Goal: Connect with others: Connect with others

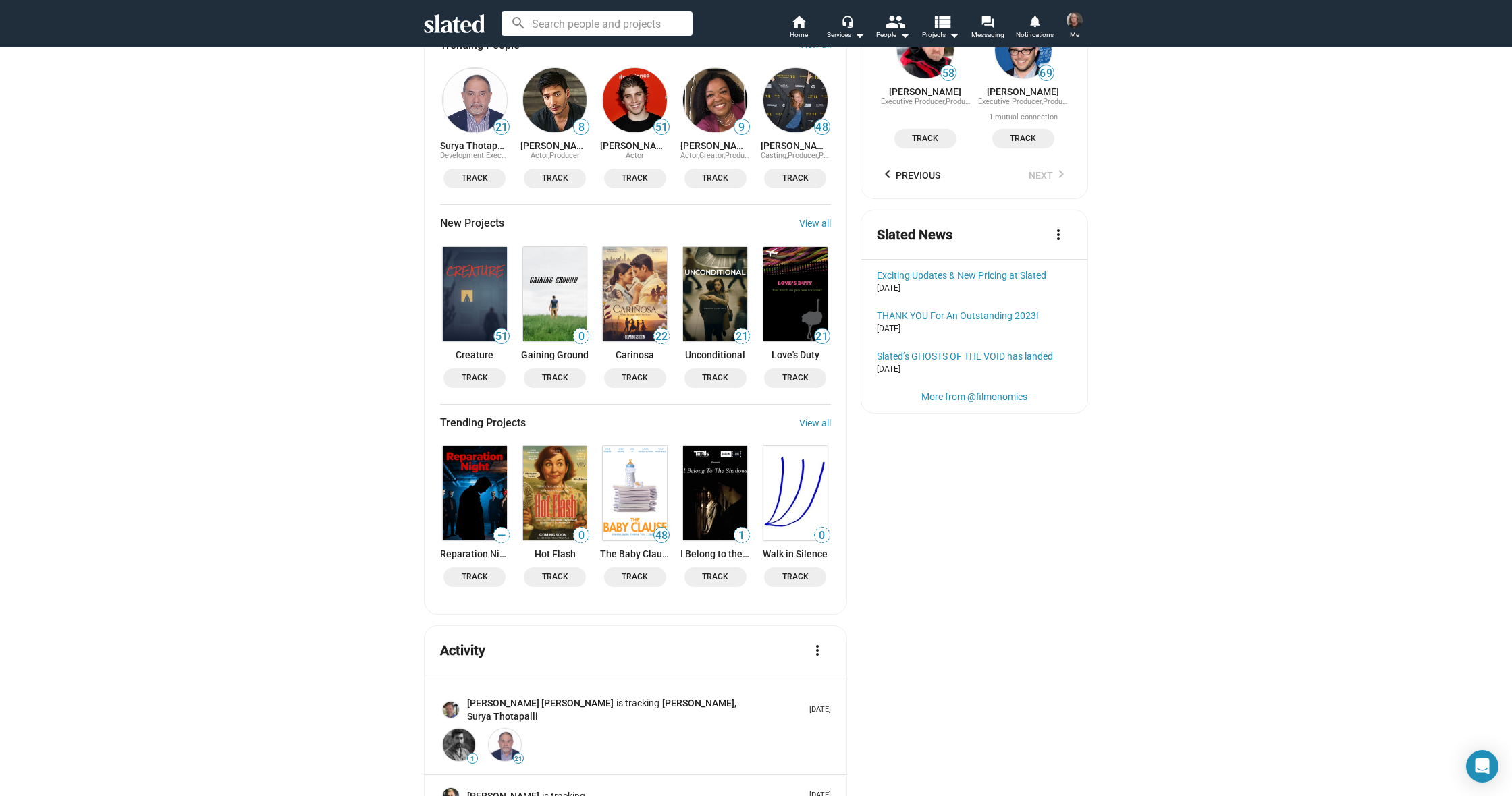
scroll to position [1417, 0]
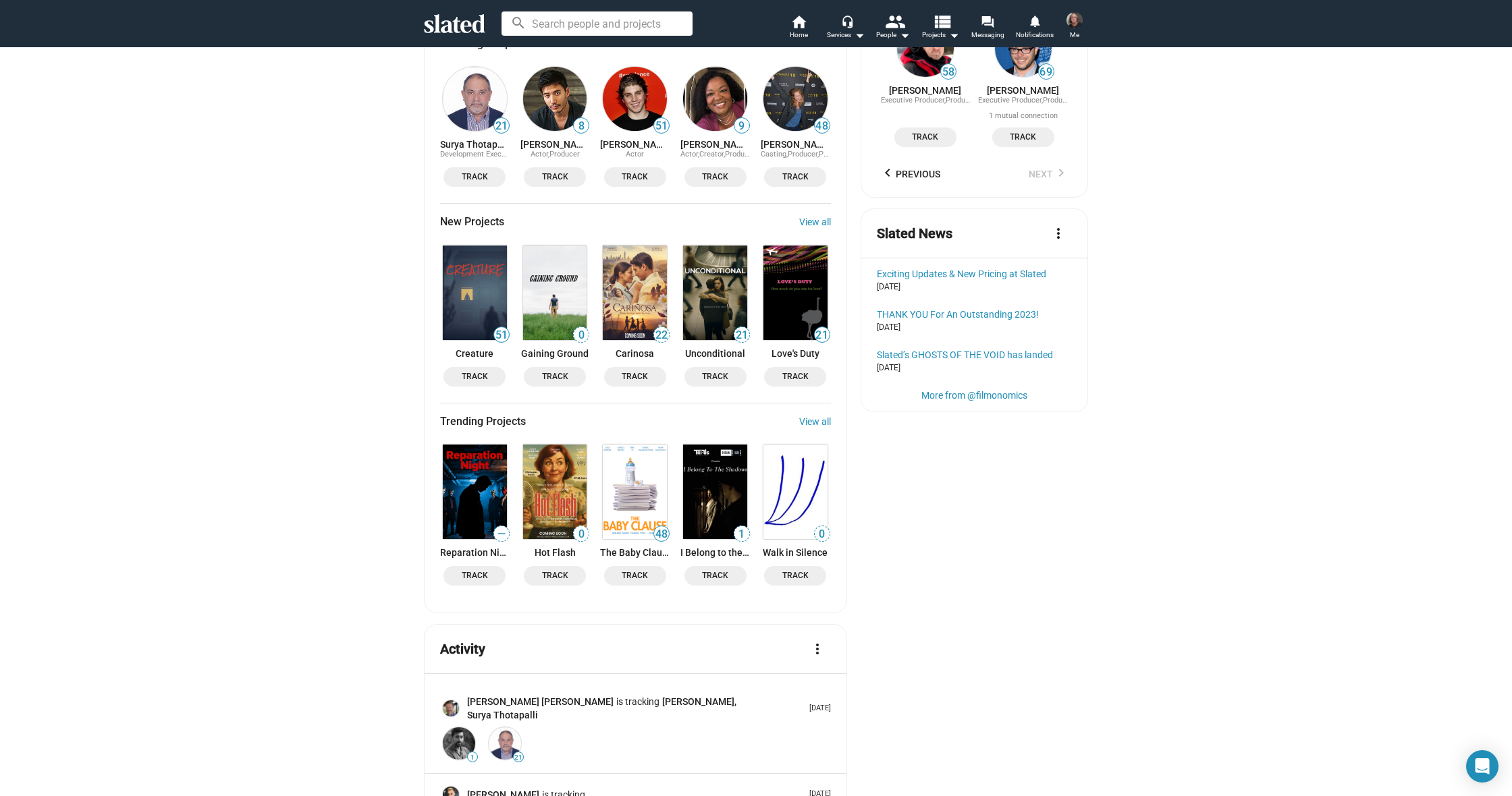
click at [787, 245] on img at bounding box center [795, 292] width 64 height 94
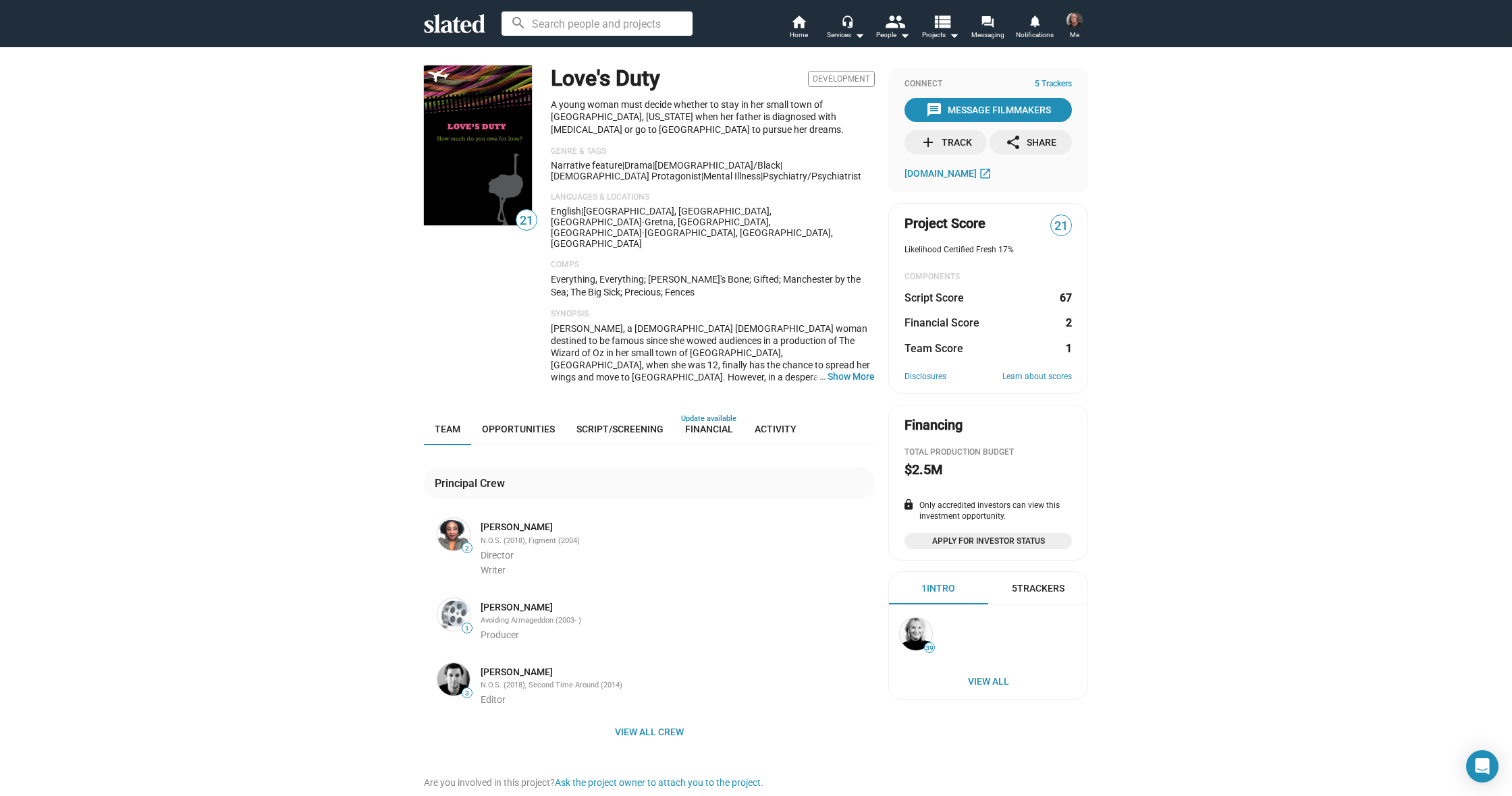
click at [841, 371] on button "… Show More" at bounding box center [850, 377] width 47 height 12
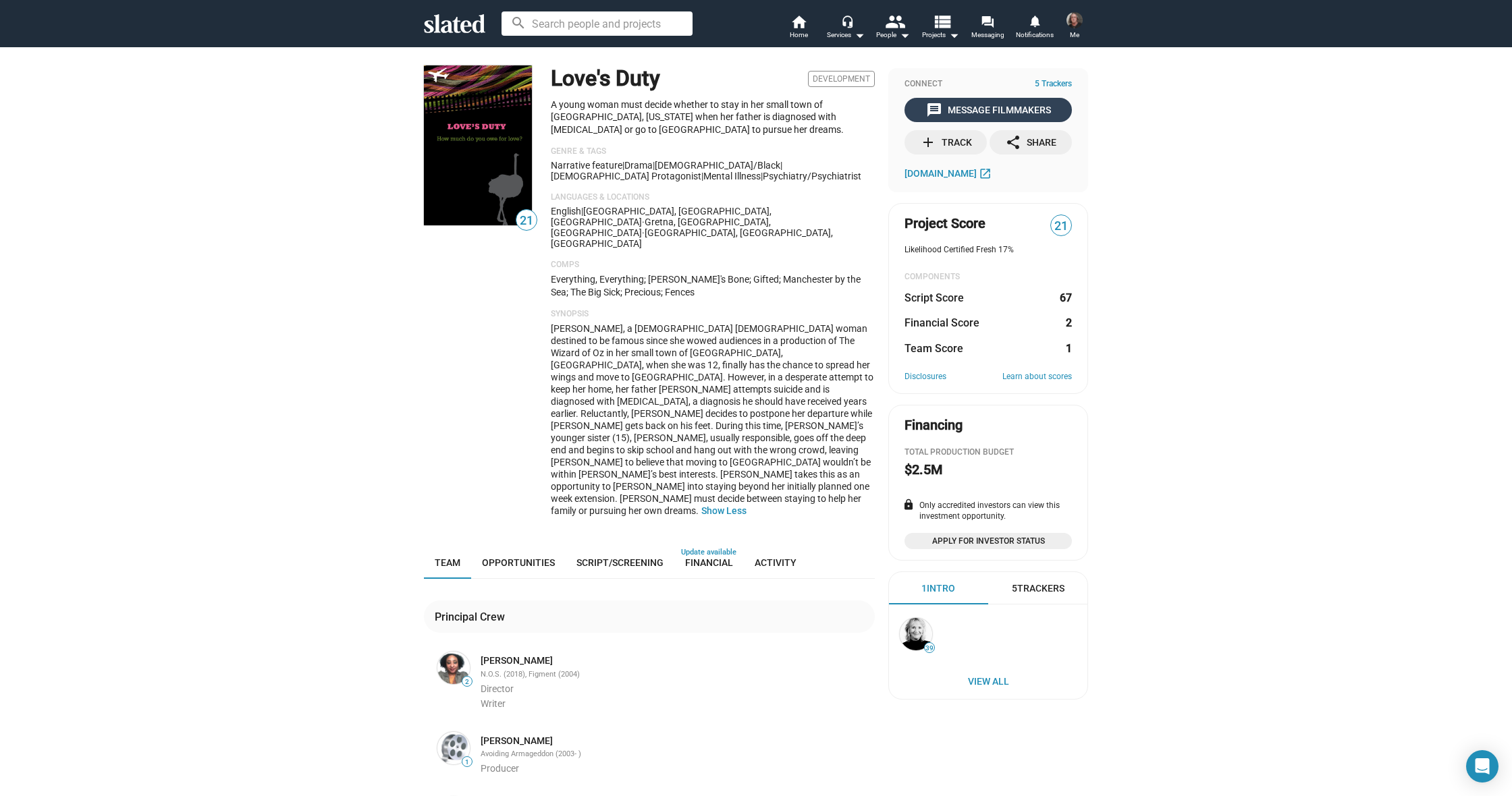
click at [977, 108] on div "message Message Filmmakers" at bounding box center [988, 109] width 125 height 24
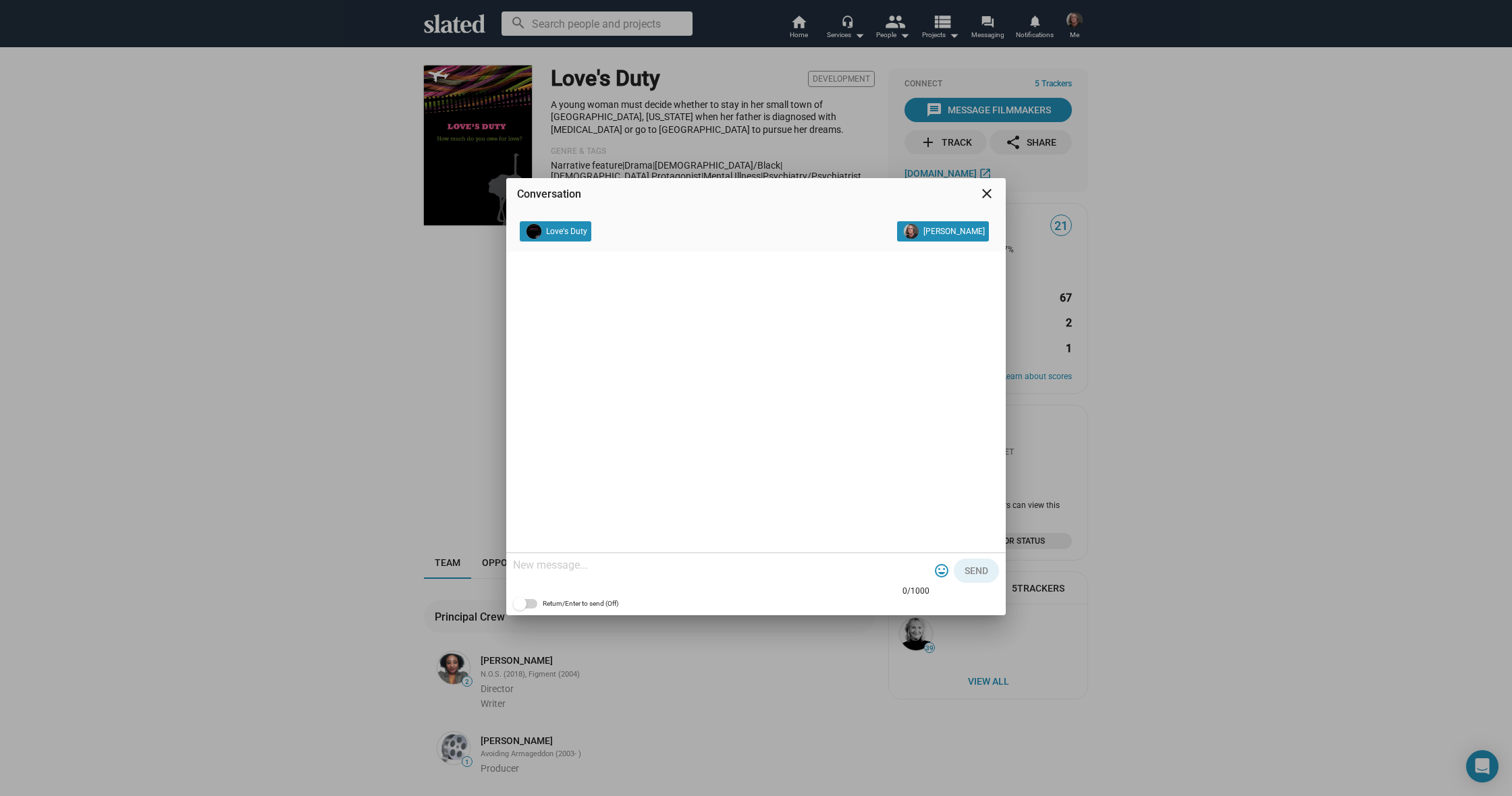
click at [600, 562] on textarea at bounding box center [721, 565] width 416 height 13
paste textarea "Hello , I'm Cody Cowell, Great / I’d like to connect with you, I hope everythin…"
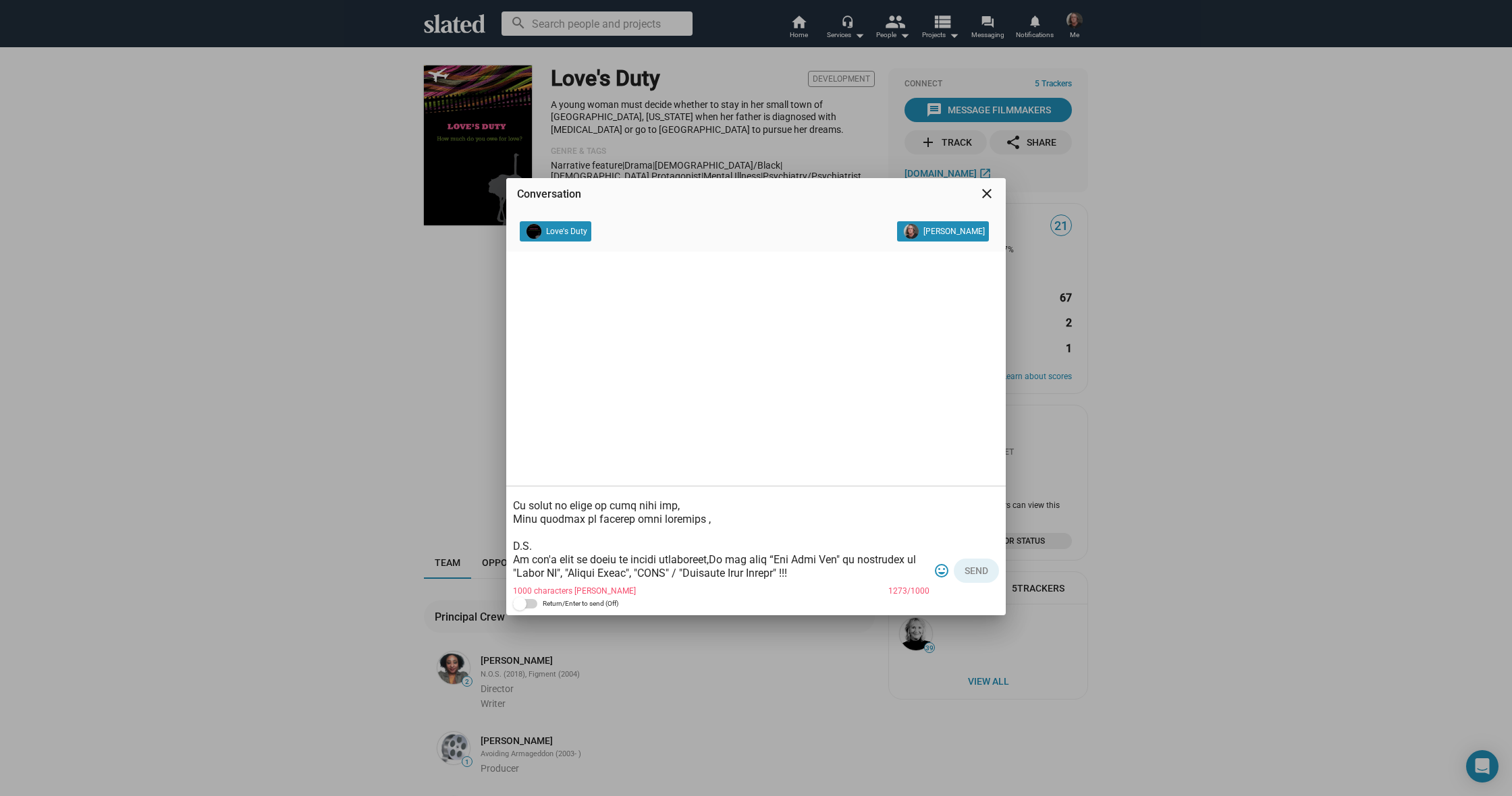
scroll to position [258, 0]
click at [699, 525] on textarea at bounding box center [721, 538] width 416 height 94
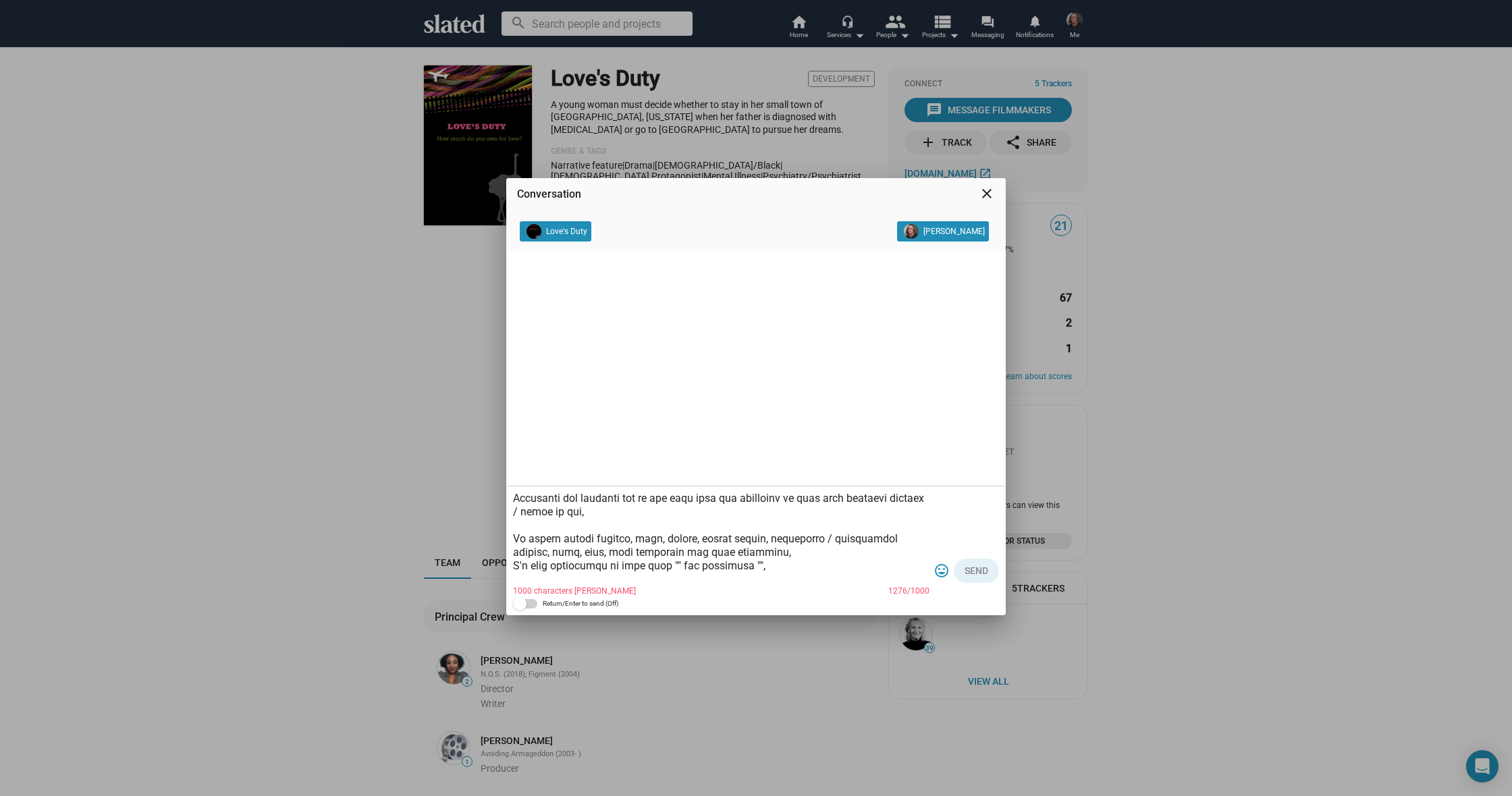
scroll to position [106, 0]
drag, startPoint x: 662, startPoint y: 564, endPoint x: 673, endPoint y: 569, distance: 12.1
click at [662, 564] on textarea at bounding box center [721, 538] width 416 height 94
drag, startPoint x: 796, startPoint y: 569, endPoint x: 804, endPoint y: 576, distance: 10.6
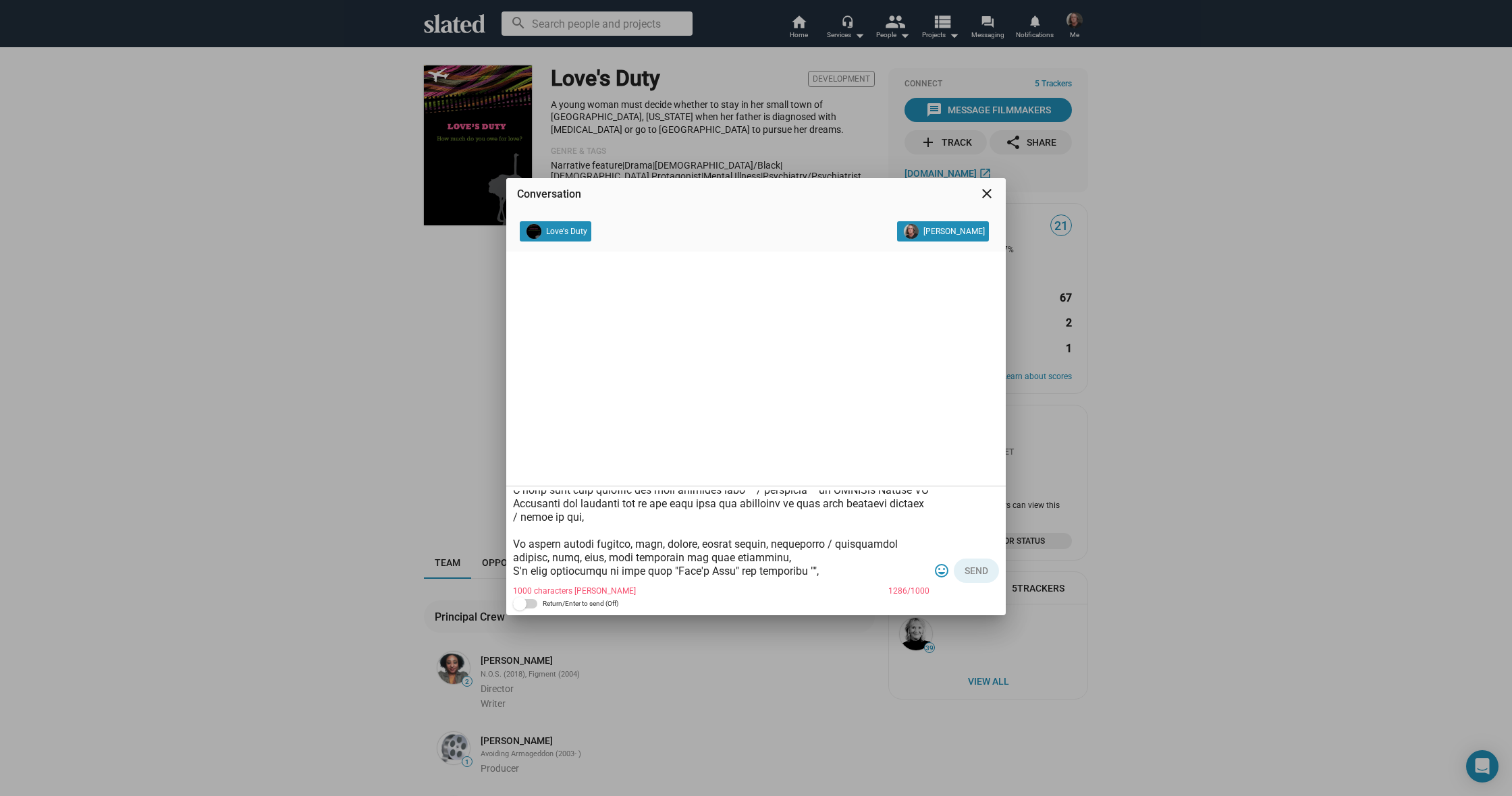
click at [797, 570] on textarea at bounding box center [721, 538] width 416 height 94
drag, startPoint x: 563, startPoint y: 557, endPoint x: 572, endPoint y: 561, distance: 9.8
click at [566, 558] on textarea at bounding box center [721, 538] width 416 height 94
drag, startPoint x: 815, startPoint y: 546, endPoint x: 813, endPoint y: 552, distance: 6.3
click at [816, 546] on textarea at bounding box center [721, 538] width 416 height 94
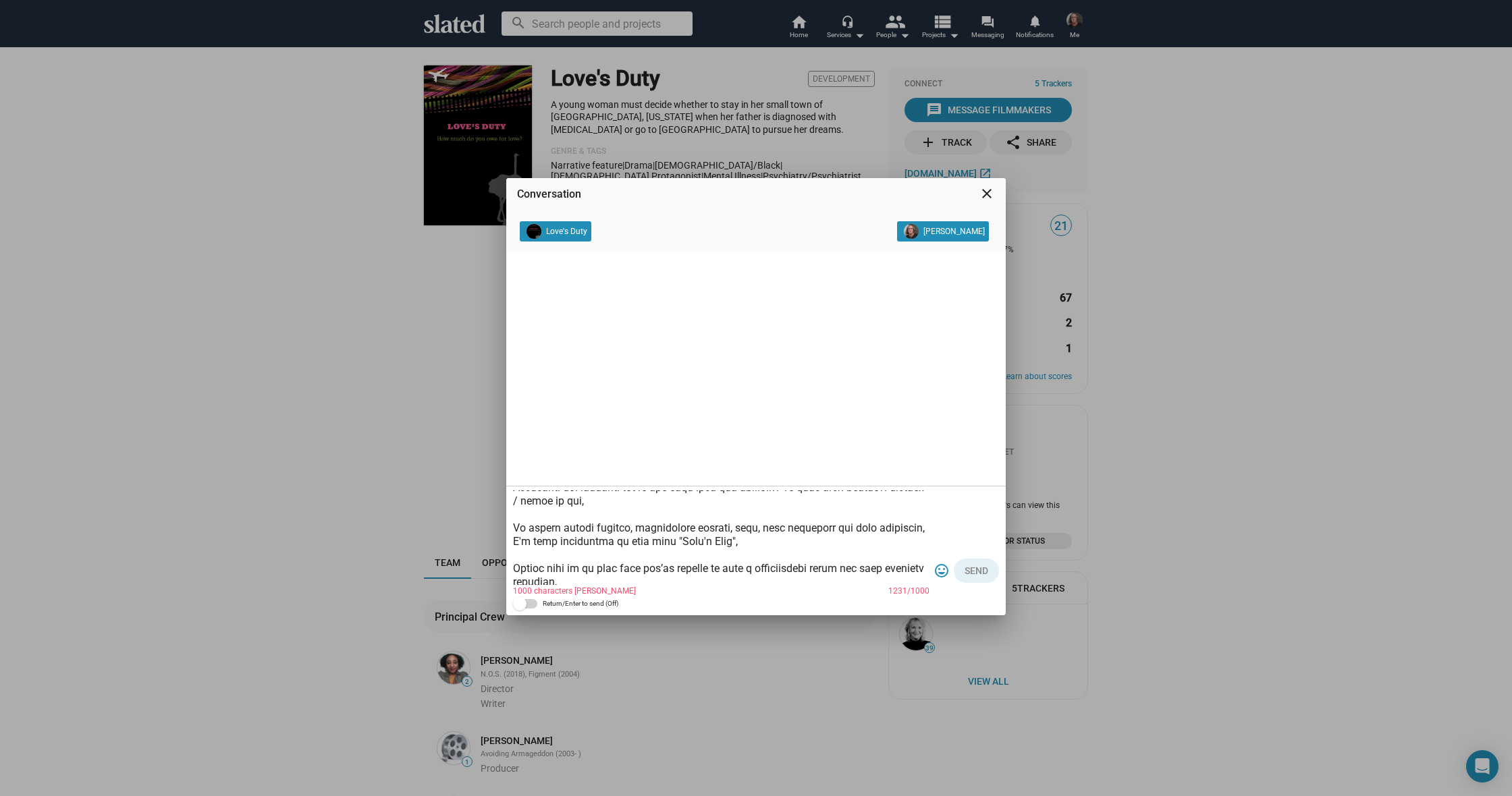
scroll to position [118, 0]
drag, startPoint x: 718, startPoint y: 539, endPoint x: 663, endPoint y: 542, distance: 55.1
click at [657, 541] on textarea at bounding box center [721, 538] width 416 height 94
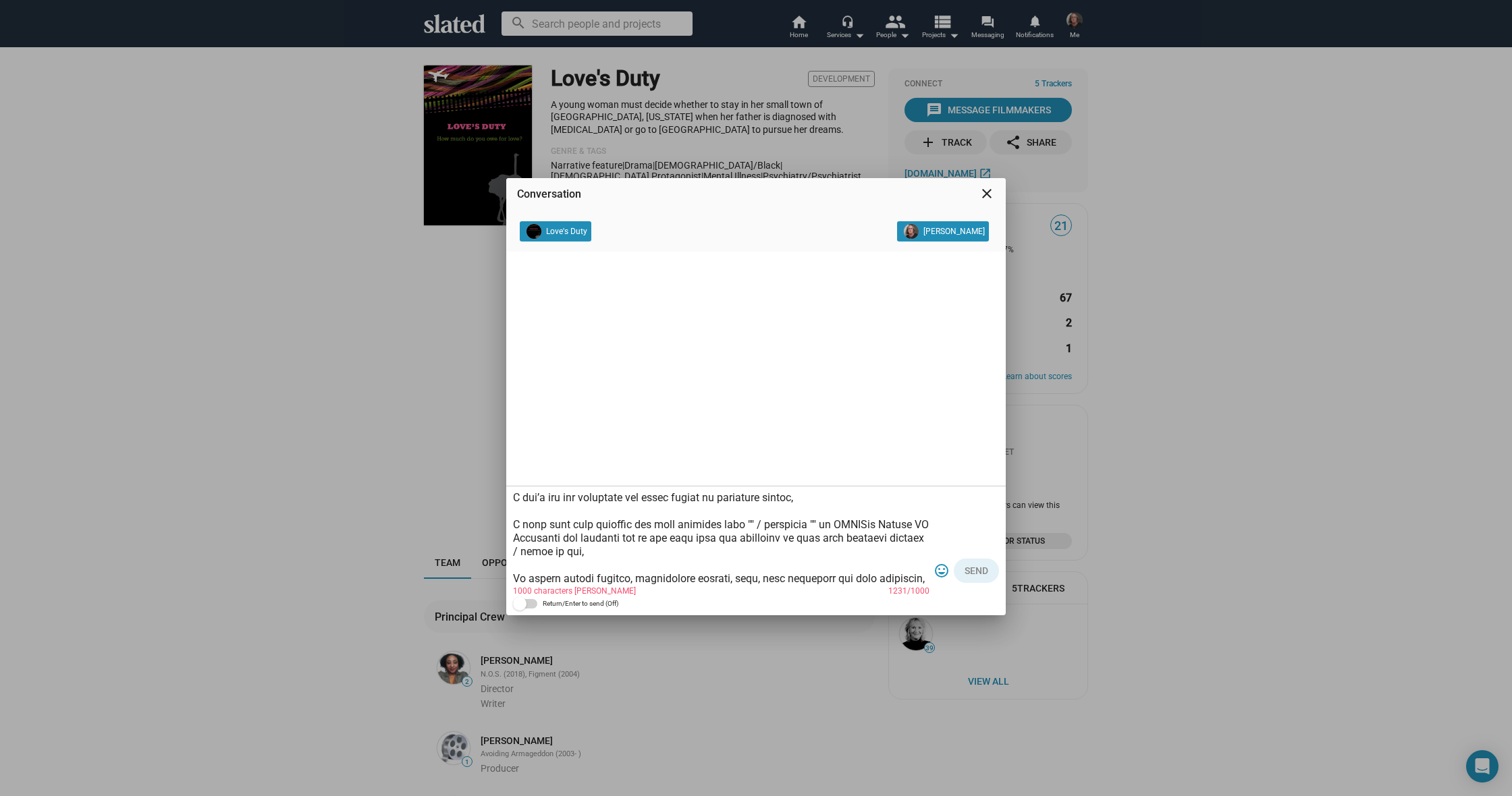
scroll to position [63, 0]
drag, startPoint x: 810, startPoint y: 525, endPoint x: 745, endPoint y: 528, distance: 65.1
click at [745, 528] on textarea at bounding box center [721, 538] width 416 height 94
paste textarea ""Love's Duty""
click at [744, 528] on textarea at bounding box center [721, 538] width 416 height 94
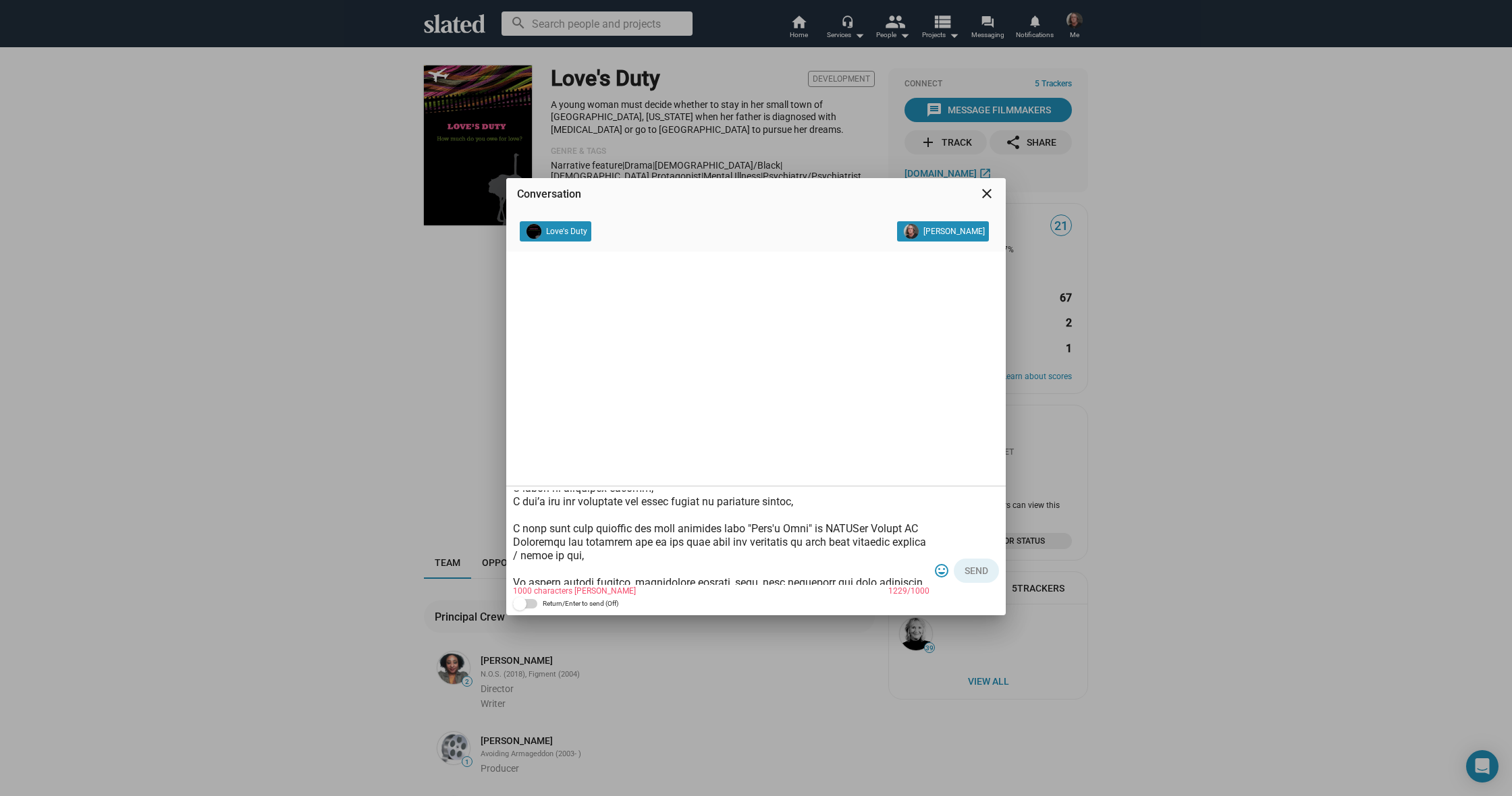
click at [862, 528] on textarea at bounding box center [721, 538] width 416 height 94
drag, startPoint x: 915, startPoint y: 528, endPoint x: 908, endPoint y: 534, distance: 9.2
click at [916, 528] on textarea at bounding box center [721, 538] width 416 height 94
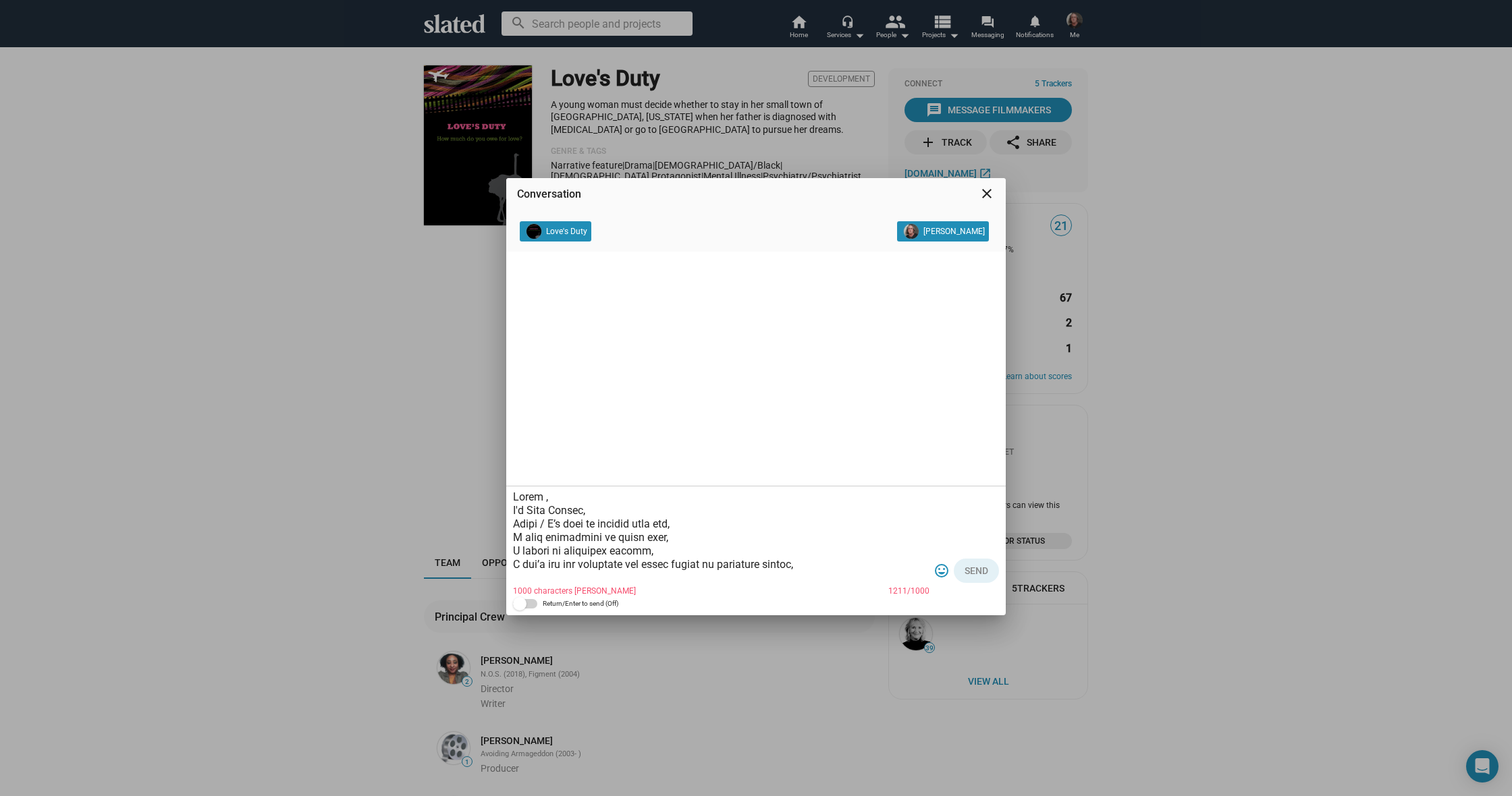
scroll to position [0, 0]
drag, startPoint x: 760, startPoint y: 563, endPoint x: 543, endPoint y: 569, distance: 217.1
click at [528, 567] on textarea at bounding box center [721, 538] width 416 height 94
drag, startPoint x: 539, startPoint y: 496, endPoint x: 553, endPoint y: 504, distance: 16.1
click at [539, 496] on textarea at bounding box center [721, 538] width 416 height 94
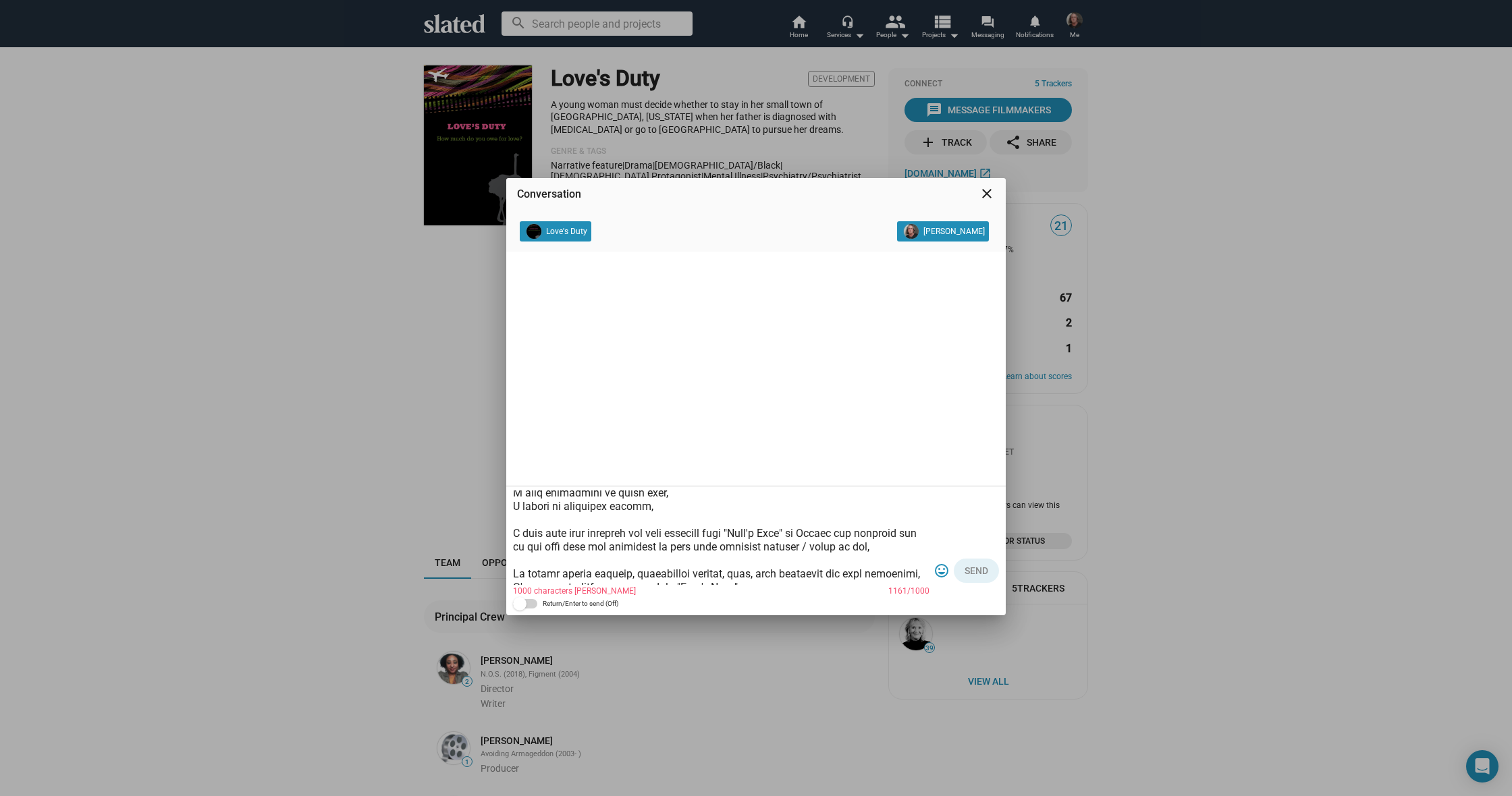
scroll to position [59, 0]
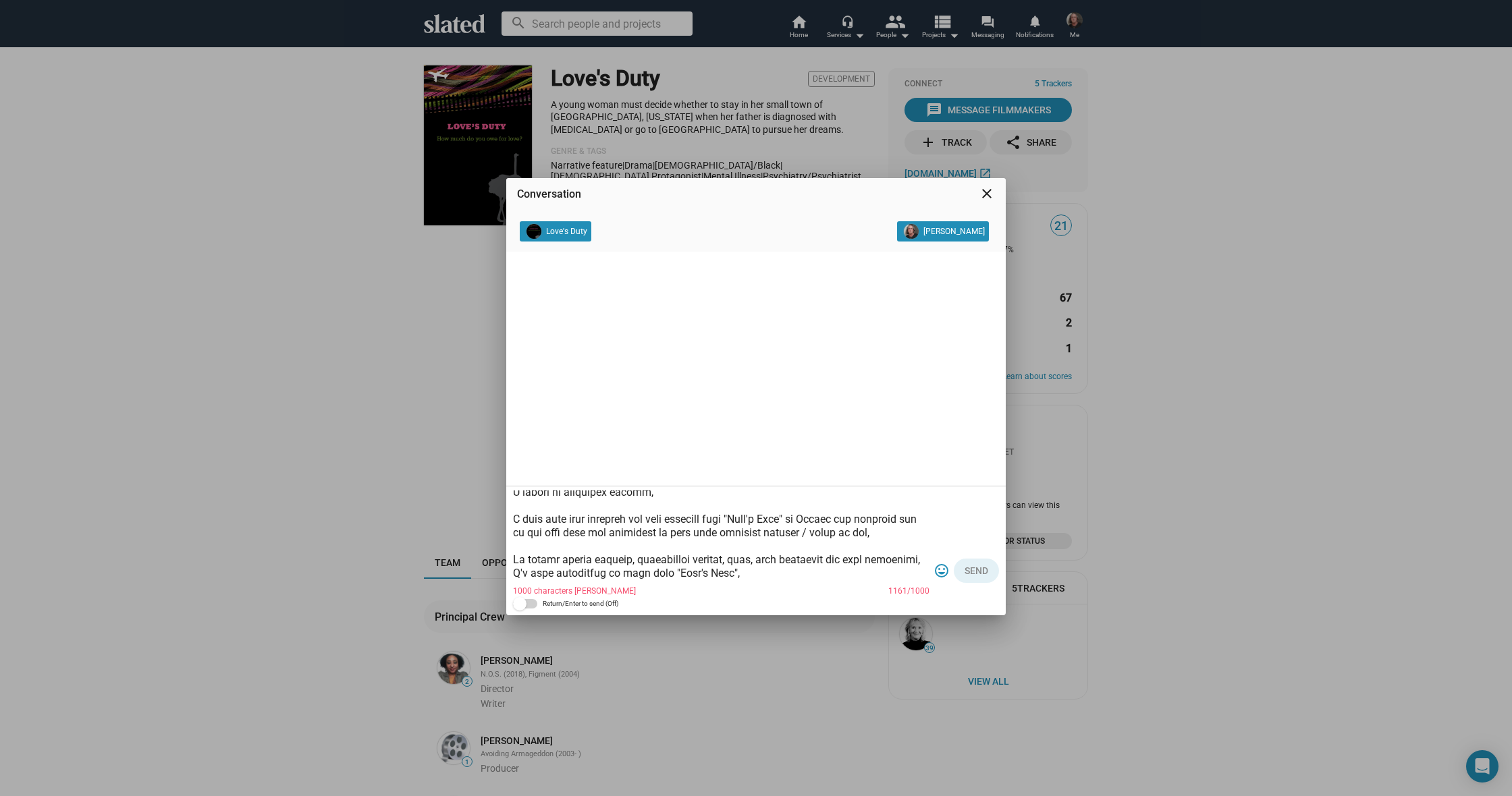
click at [893, 533] on textarea at bounding box center [721, 538] width 416 height 94
drag, startPoint x: 895, startPoint y: 535, endPoint x: 811, endPoint y: 520, distance: 85.3
click at [807, 520] on textarea at bounding box center [721, 538] width 416 height 94
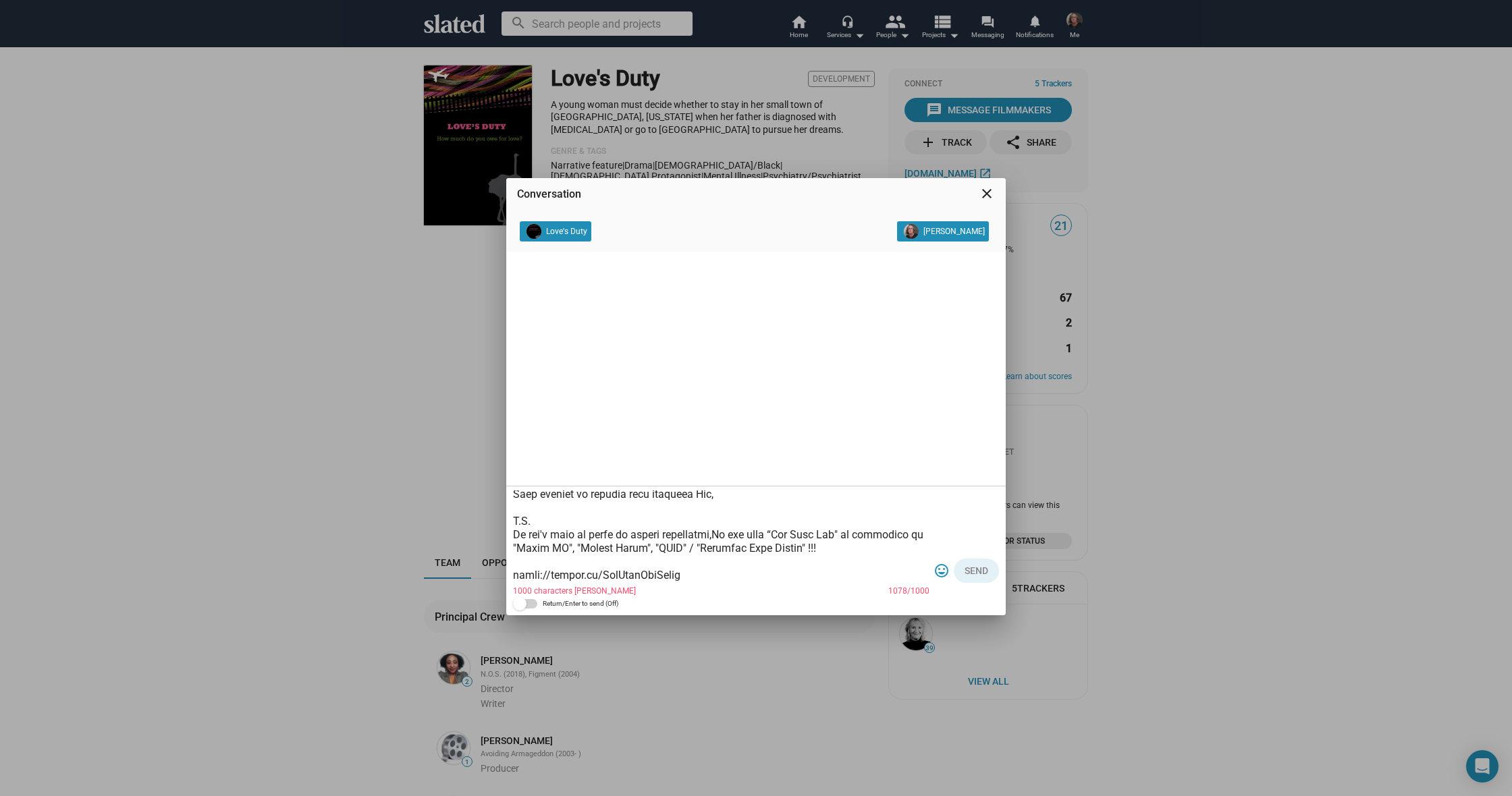
scroll to position [246, 0]
drag, startPoint x: 829, startPoint y: 534, endPoint x: 649, endPoint y: 535, distance: 180.0
click at [649, 535] on textarea at bounding box center [721, 538] width 416 height 94
drag, startPoint x: 683, startPoint y: 572, endPoint x: 519, endPoint y: 576, distance: 164.0
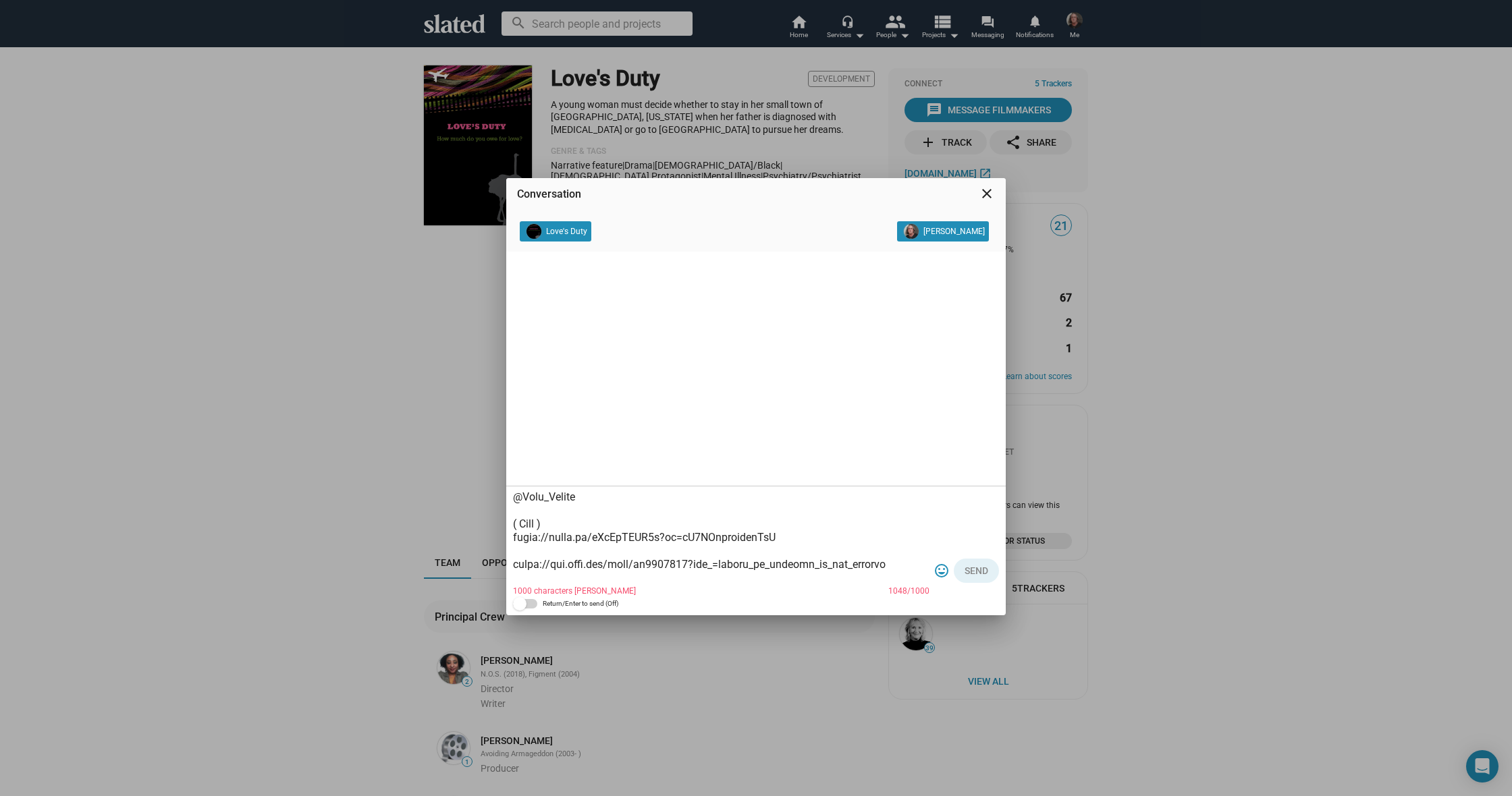
click at [513, 576] on textarea at bounding box center [721, 538] width 416 height 94
drag, startPoint x: 584, startPoint y: 541, endPoint x: 511, endPoint y: 534, distance: 73.3
click at [511, 534] on div "1000 characters max 1019/1000 tag_faces Send Return/Enter to send (Off)" at bounding box center [755, 551] width 499 height 129
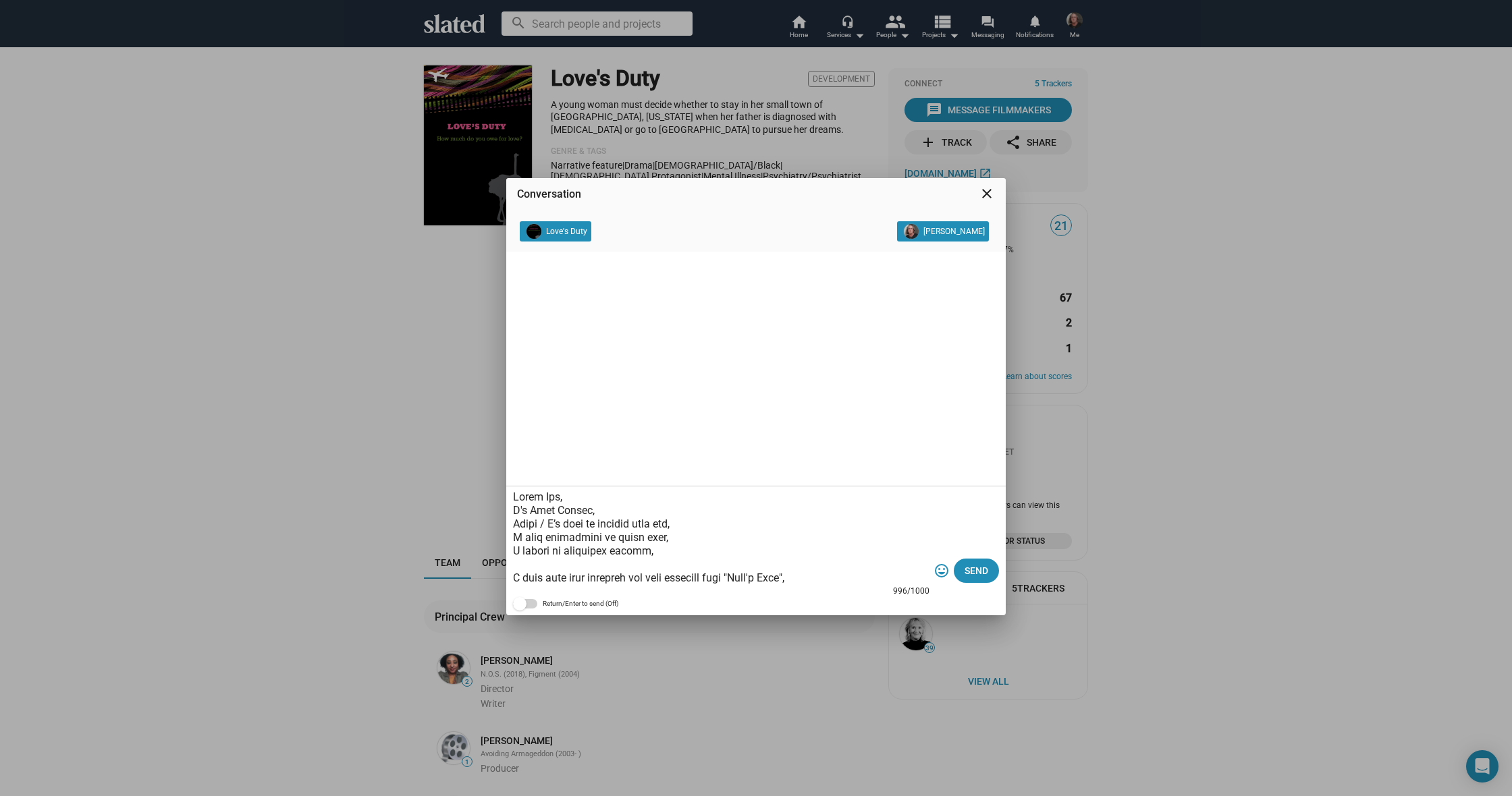
scroll to position [7, 0]
drag, startPoint x: 546, startPoint y: 516, endPoint x: 554, endPoint y: 521, distance: 9.4
click at [546, 517] on textarea at bounding box center [721, 538] width 416 height 94
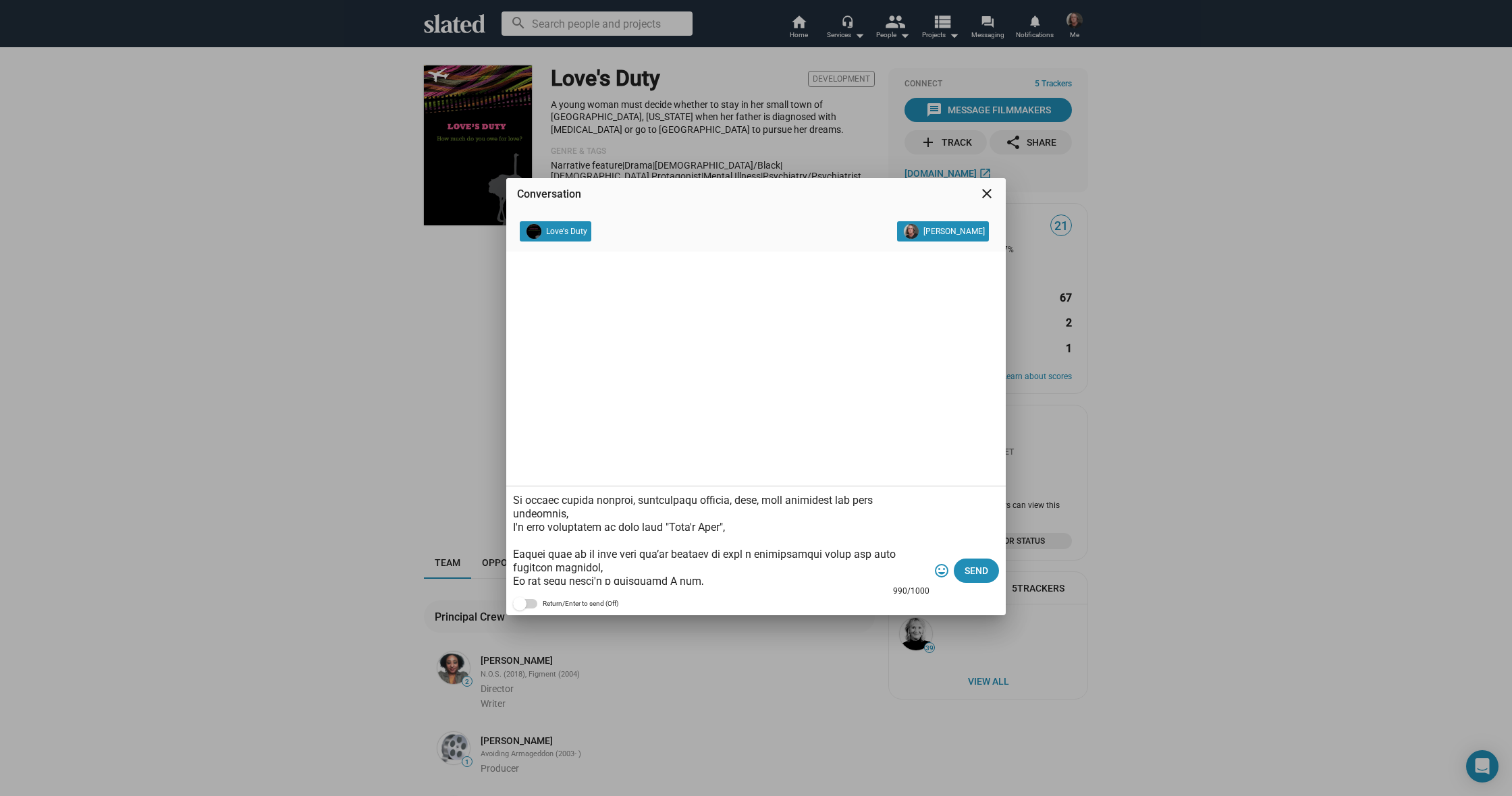
scroll to position [55, 0]
click at [800, 535] on textarea at bounding box center [721, 538] width 416 height 94
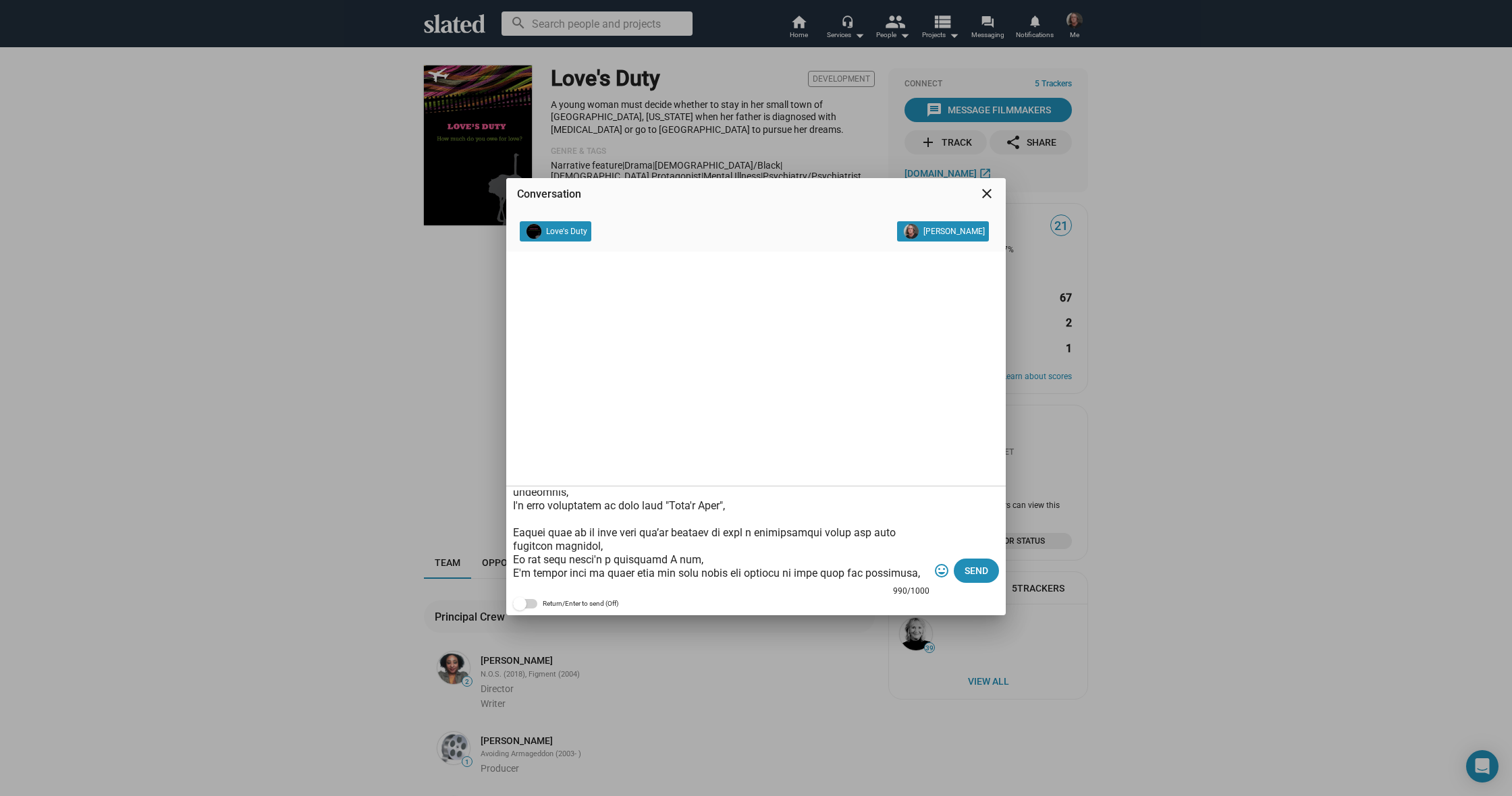
scroll to position [114, 0]
type textarea "Hello Joy, I'm Cody Cowell, I’d like to connect with you, I hope everything is …"
click at [973, 568] on span "Send" at bounding box center [976, 570] width 24 height 24
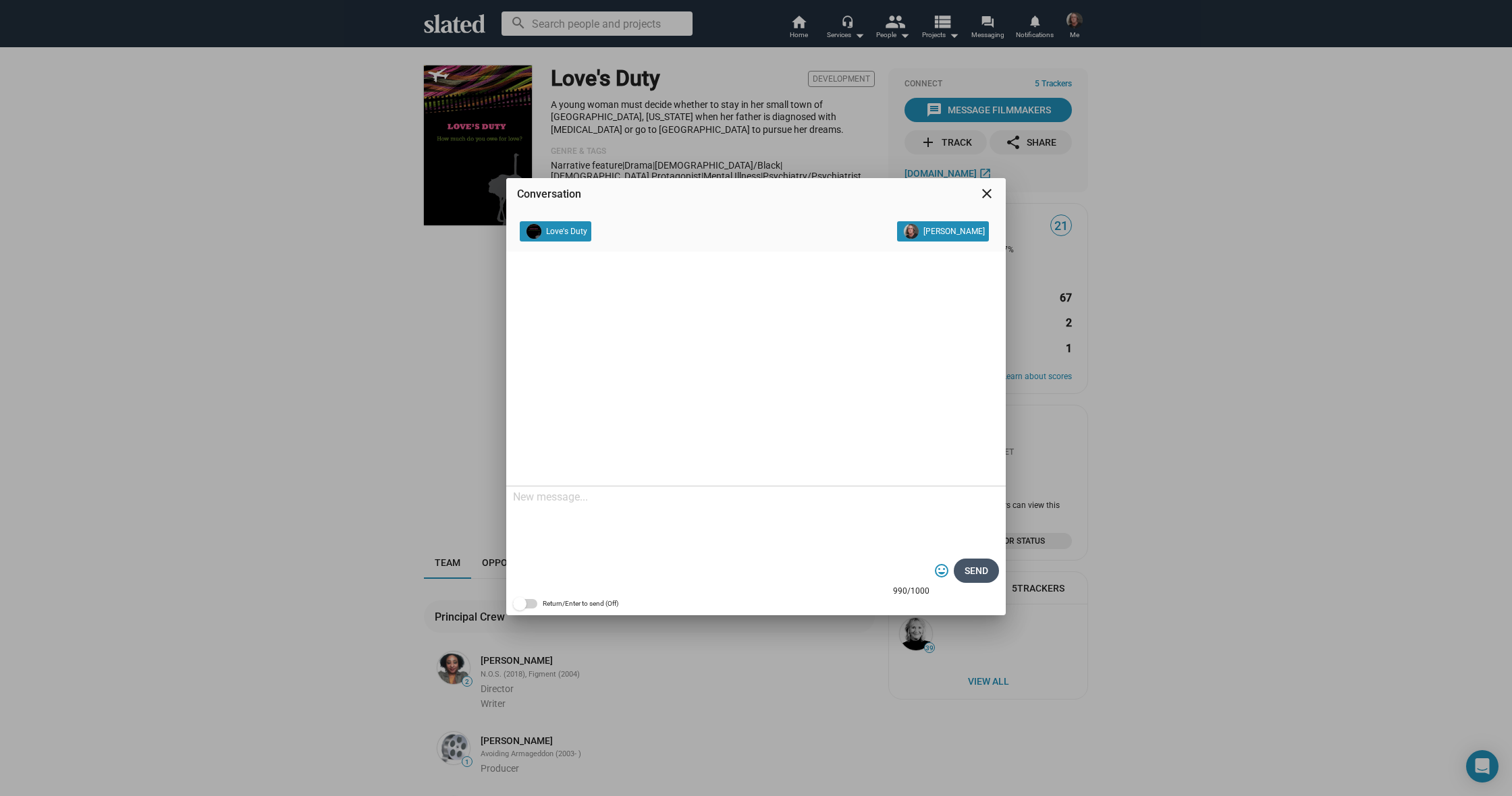
scroll to position [0, 0]
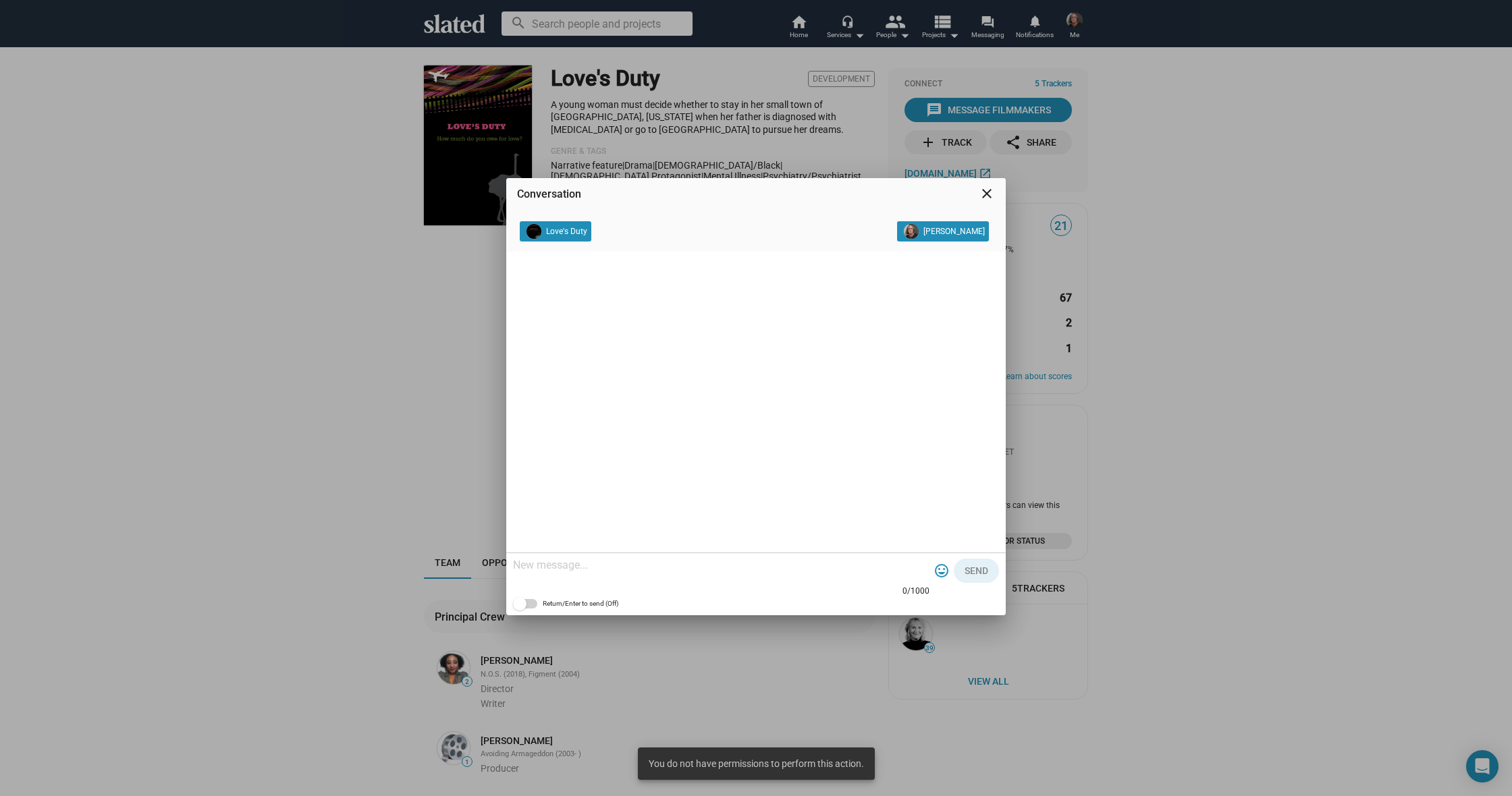
click at [197, 415] on div "Conversation close Love's Duty Cody Cowell 0/1000 tag_faces Send Return/Enter t…" at bounding box center [756, 398] width 1512 height 796
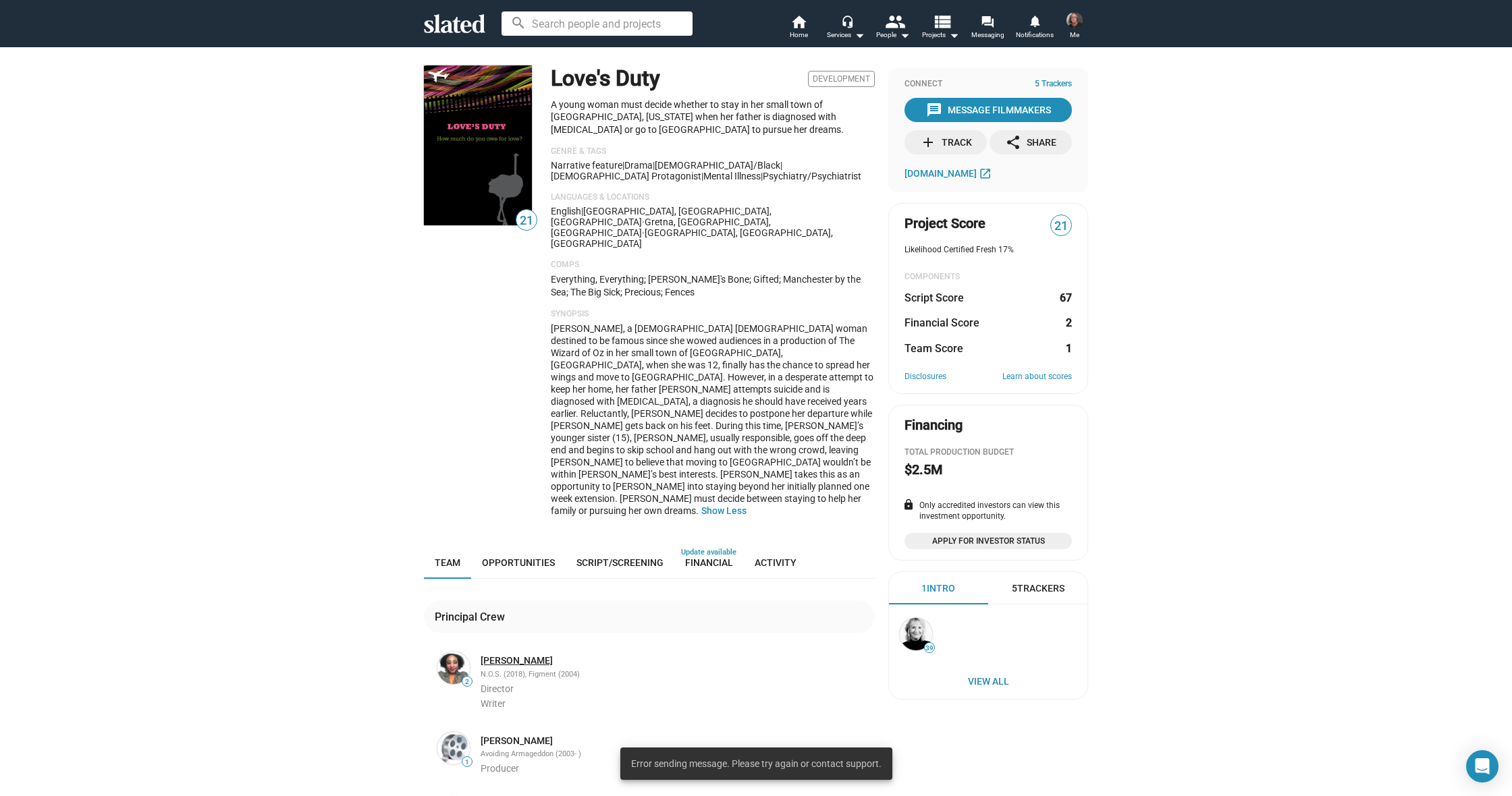
click at [520, 654] on link "Joy Cheriel Brown" at bounding box center [516, 661] width 72 height 13
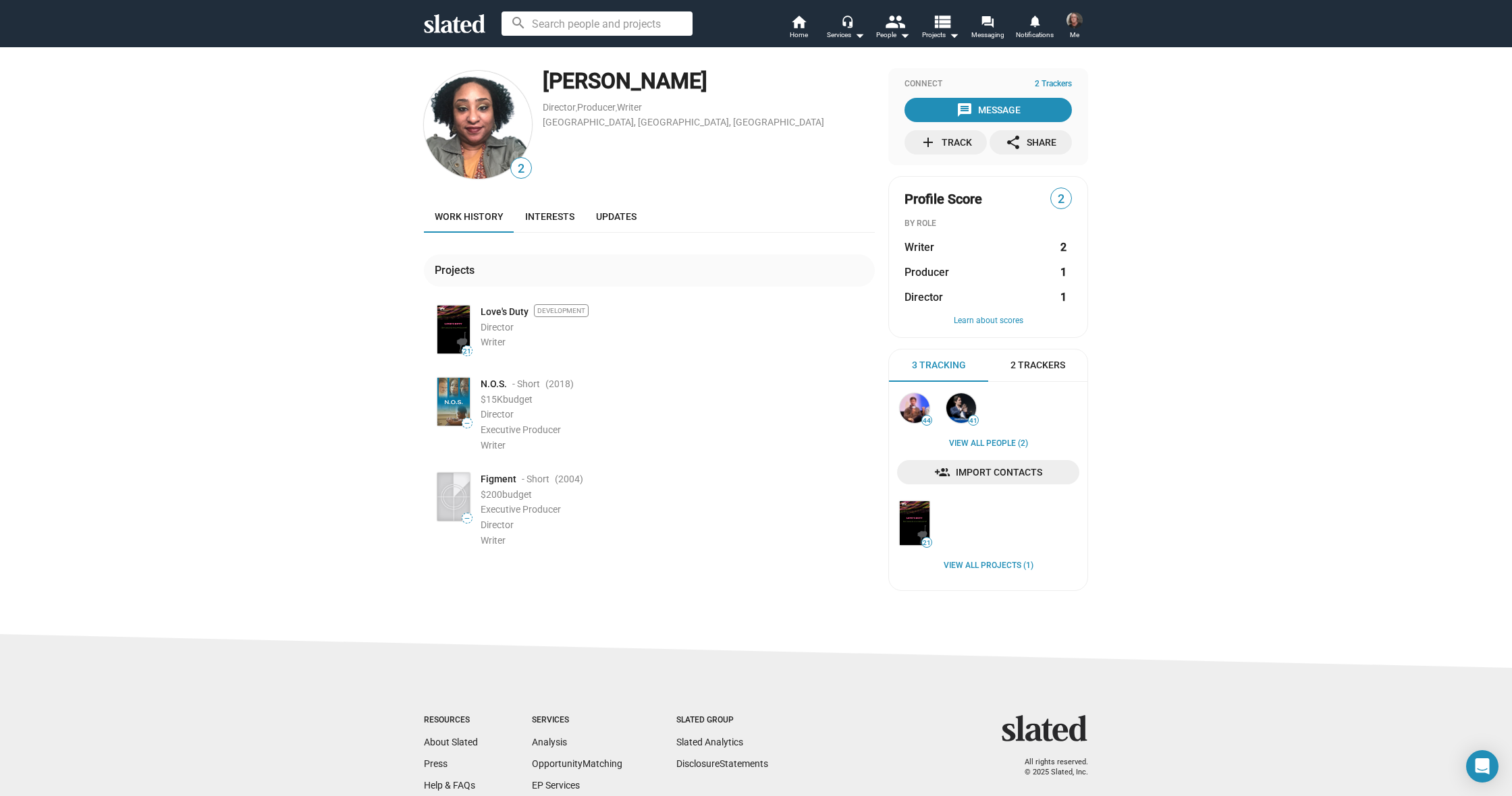
click at [449, 18] on icon at bounding box center [454, 23] width 61 height 19
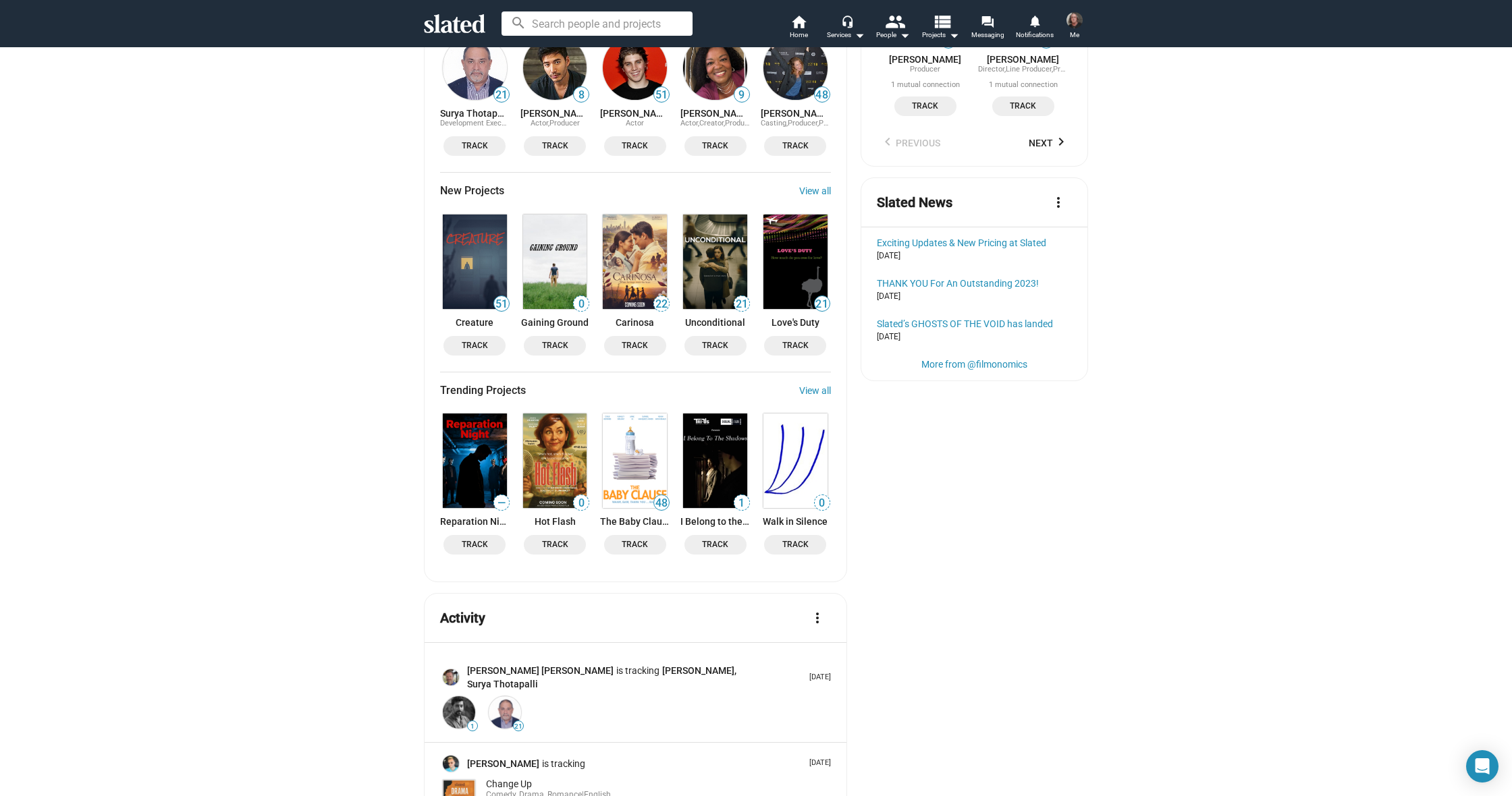
scroll to position [1450, 0]
